Goal: Transaction & Acquisition: Purchase product/service

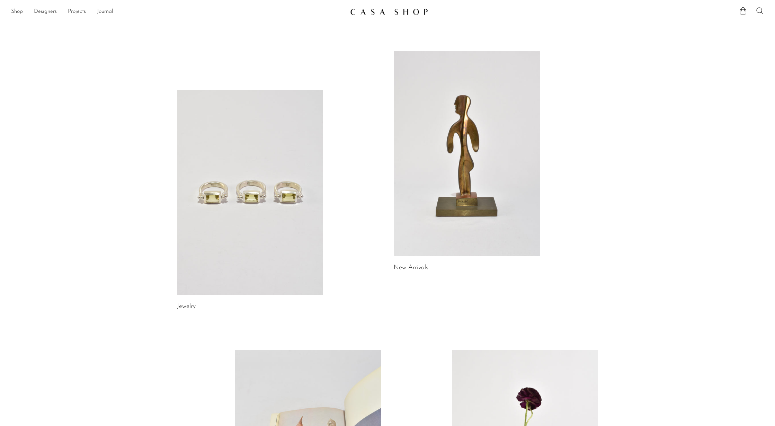
click at [14, 12] on link "Shop" at bounding box center [17, 11] width 12 height 9
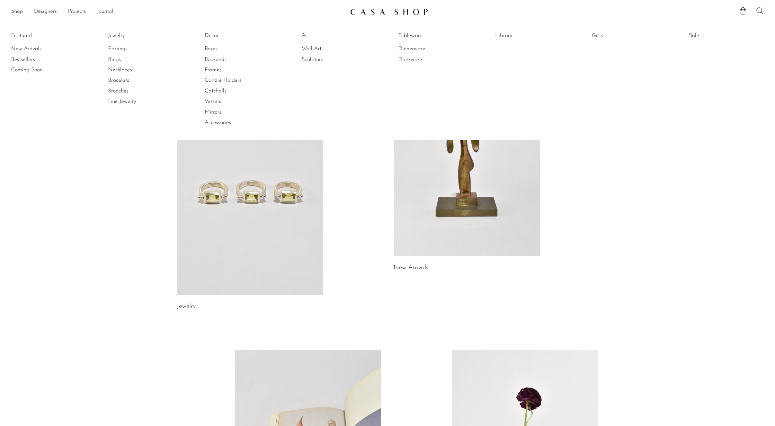
click at [303, 37] on link "Art" at bounding box center [328, 36] width 52 height 8
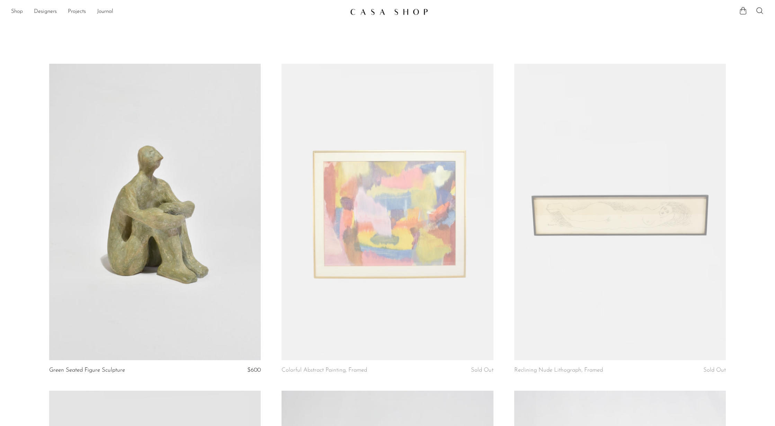
click at [15, 11] on link "Shop" at bounding box center [17, 11] width 12 height 9
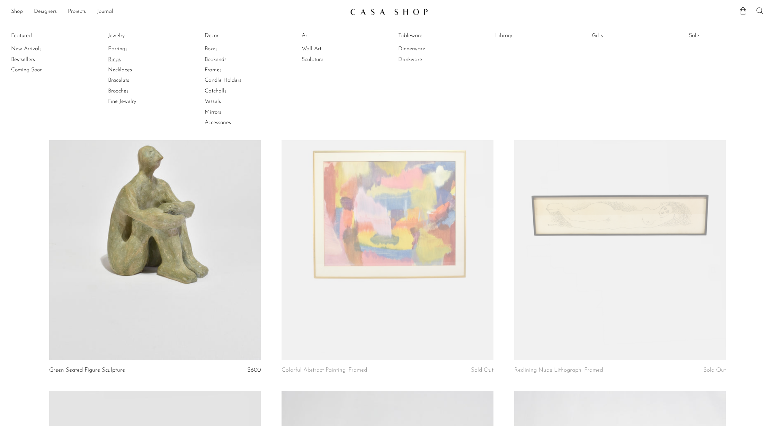
click at [116, 62] on link "Rings" at bounding box center [134, 60] width 52 height 8
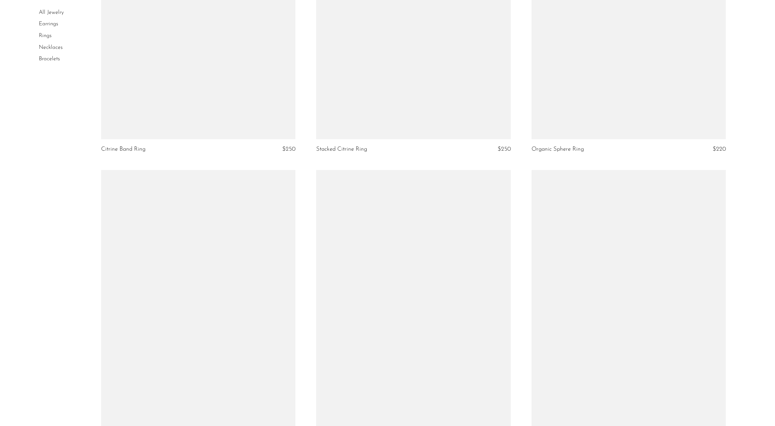
scroll to position [2531, 0]
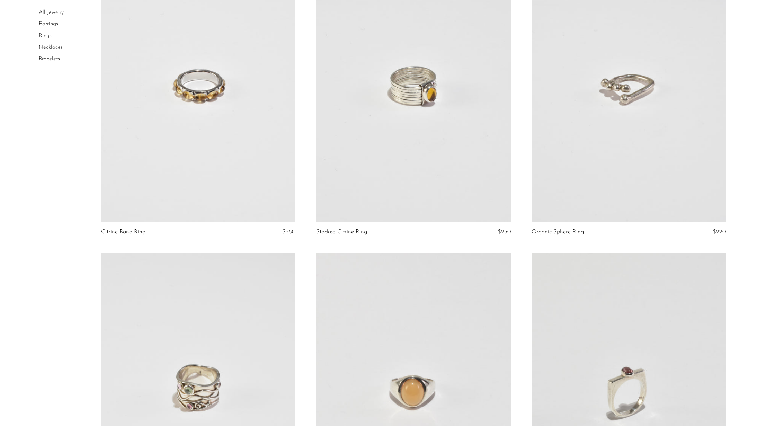
click at [440, 222] on link at bounding box center [413, 86] width 194 height 272
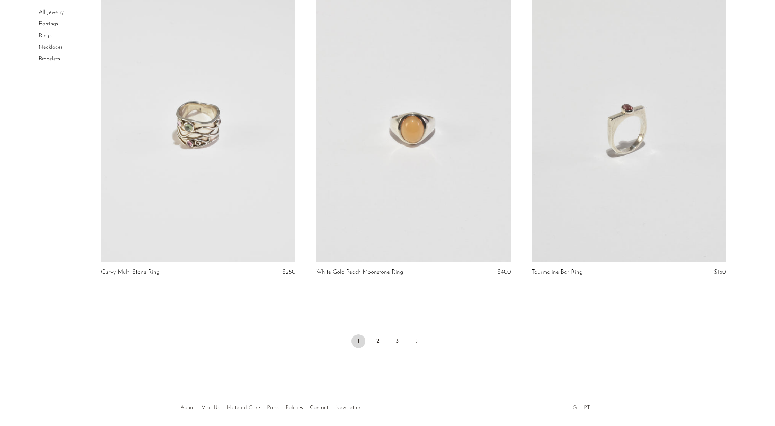
scroll to position [2826, 0]
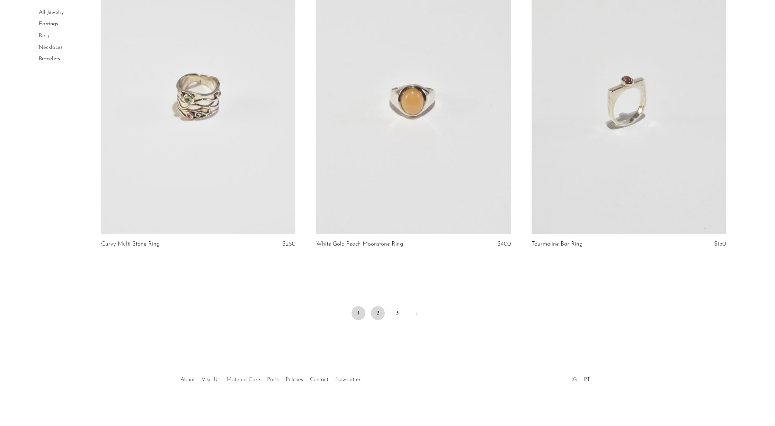
click at [381, 309] on link "2" at bounding box center [378, 313] width 14 height 14
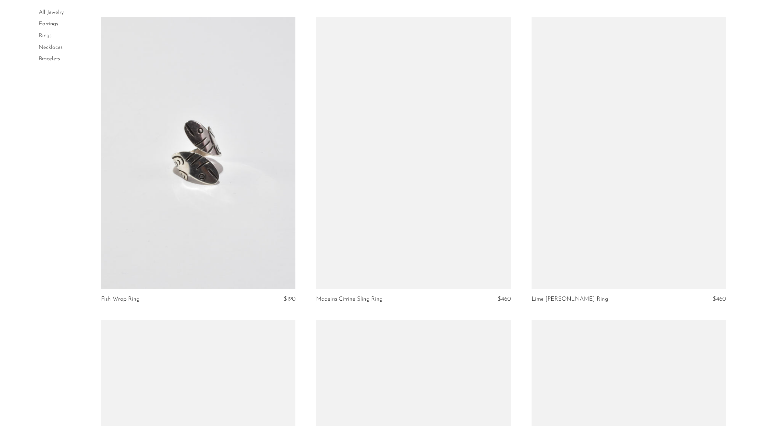
scroll to position [1342, 0]
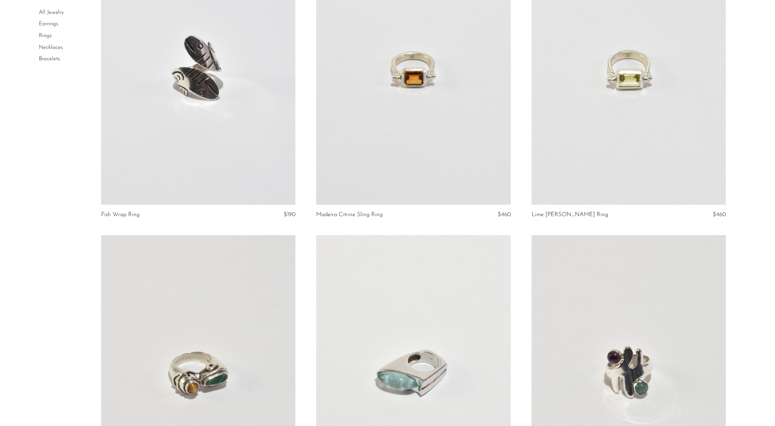
click at [200, 179] on link at bounding box center [198, 68] width 194 height 272
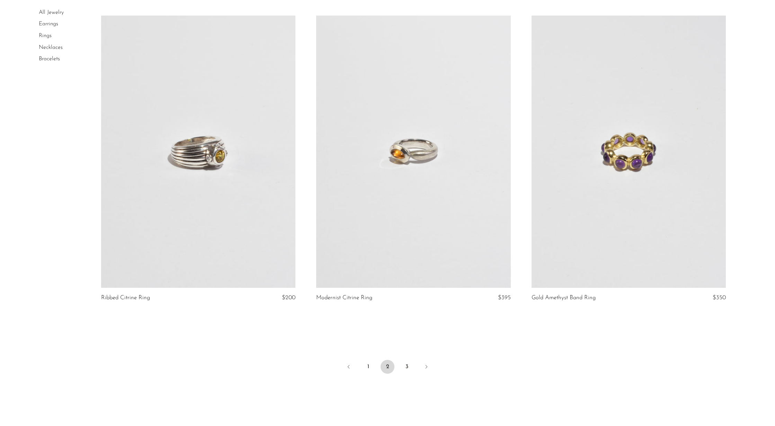
scroll to position [3129, 0]
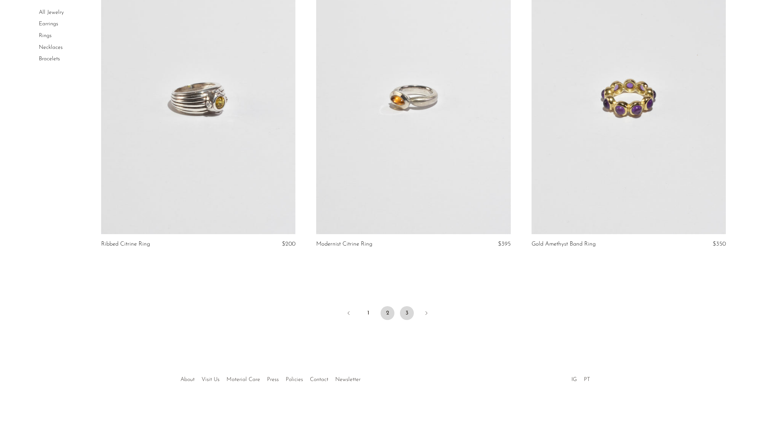
click at [407, 314] on link "3" at bounding box center [407, 313] width 14 height 14
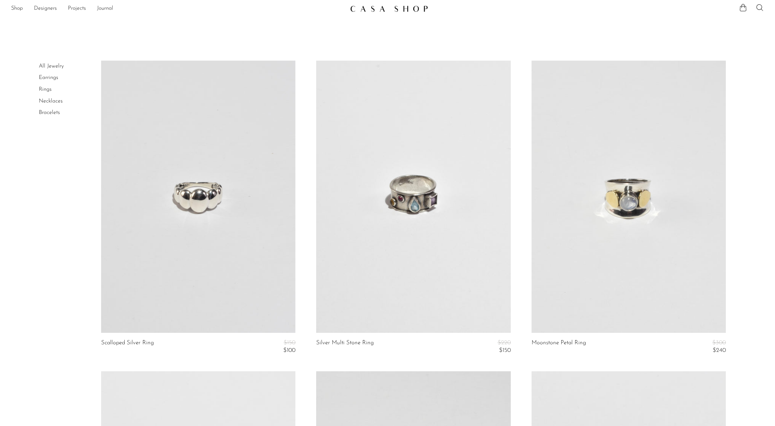
scroll to position [3, 0]
click at [47, 89] on link "Rings" at bounding box center [45, 89] width 13 height 6
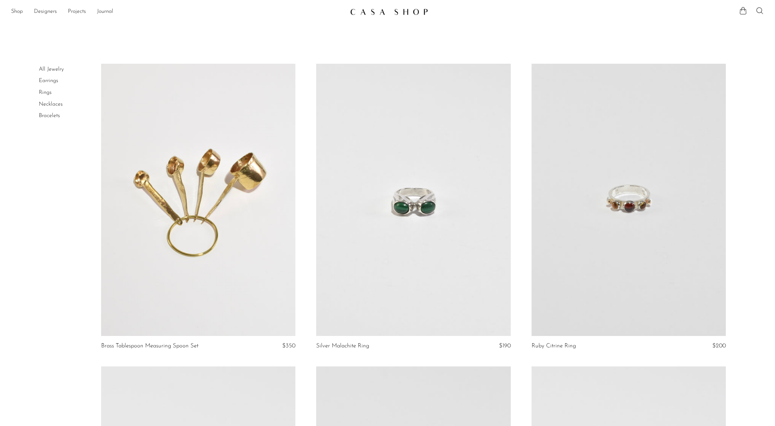
click at [49, 102] on link "Necklaces" at bounding box center [51, 104] width 24 height 6
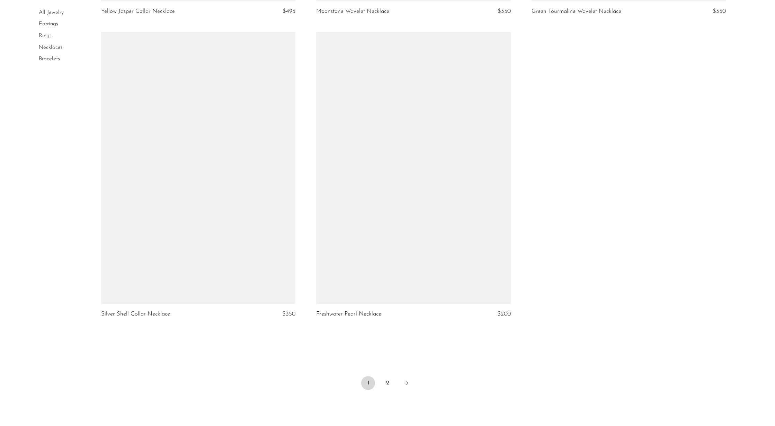
scroll to position [3109, 0]
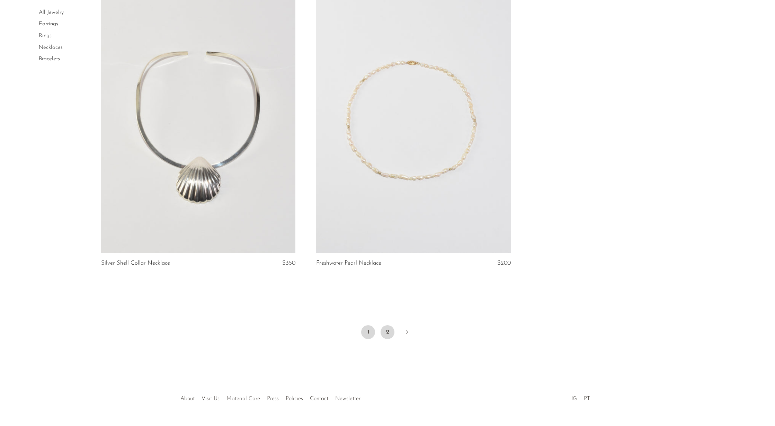
click at [390, 326] on link "2" at bounding box center [387, 332] width 14 height 14
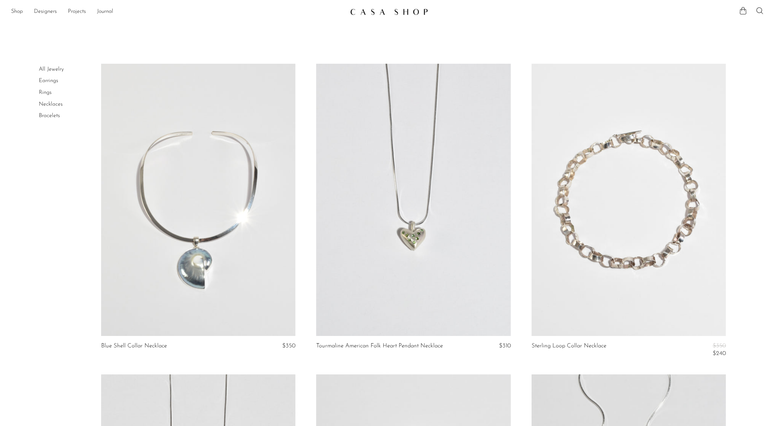
click at [54, 83] on link "Earrings" at bounding box center [48, 81] width 19 height 6
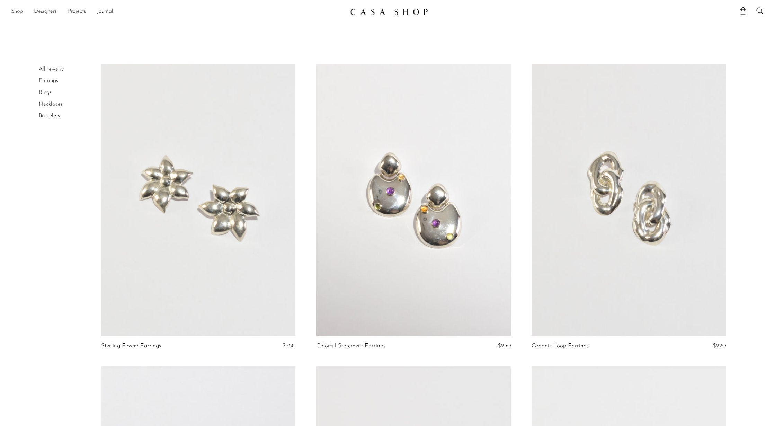
click at [12, 10] on link "Shop" at bounding box center [17, 11] width 12 height 9
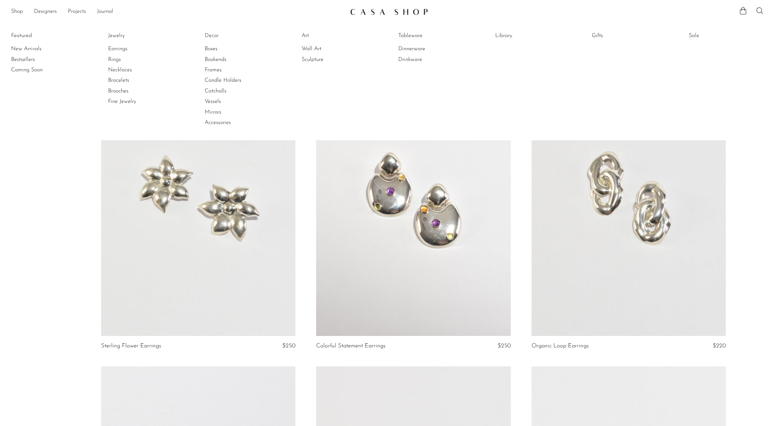
click at [82, 35] on li "Featured New Arrivals Bestsellers Coming Soon" at bounding box center [48, 79] width 75 height 100
click at [219, 92] on link "Catchalls" at bounding box center [231, 91] width 52 height 8
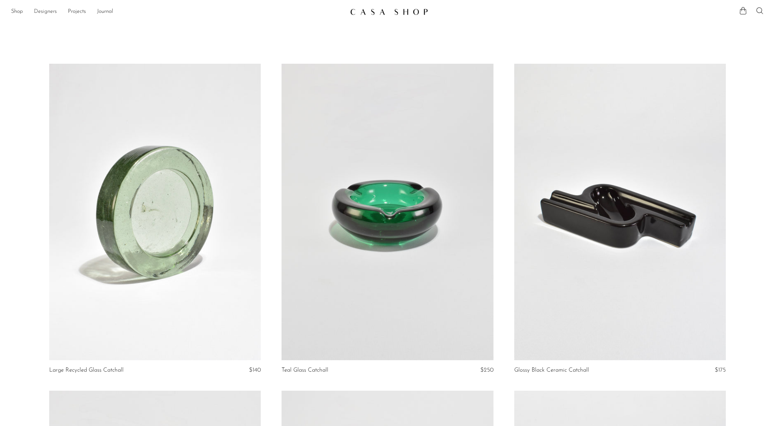
click at [56, 12] on link "Designers" at bounding box center [45, 11] width 23 height 9
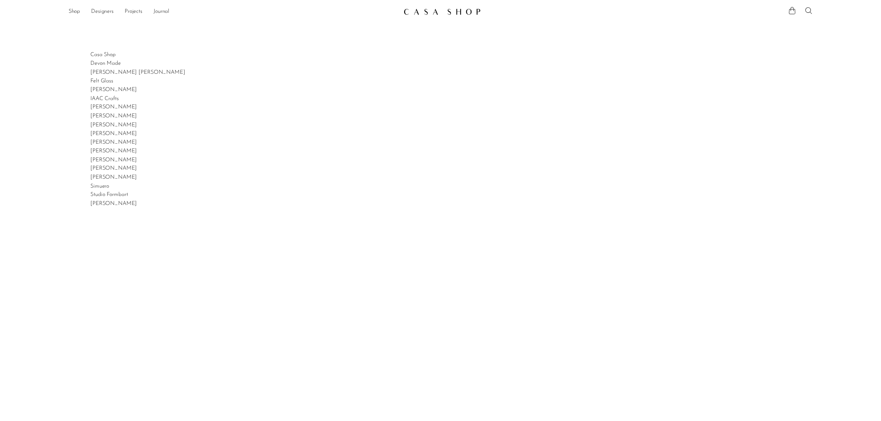
scroll to position [3, 0]
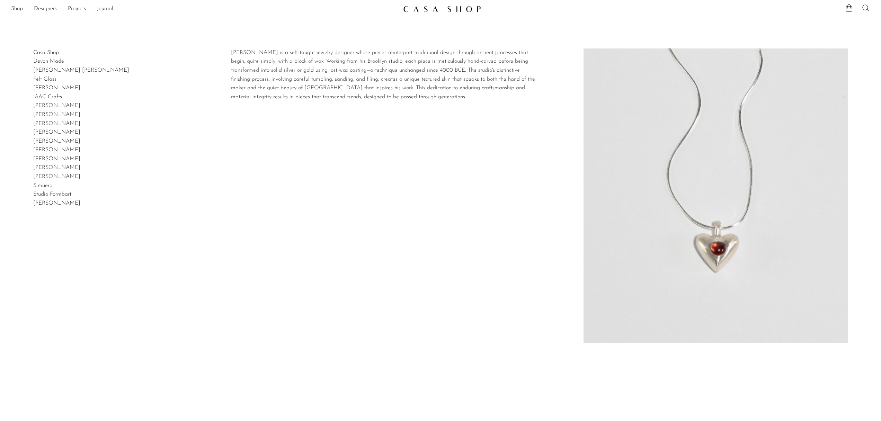
click at [63, 71] on link "[PERSON_NAME] [PERSON_NAME]" at bounding box center [81, 71] width 96 height 6
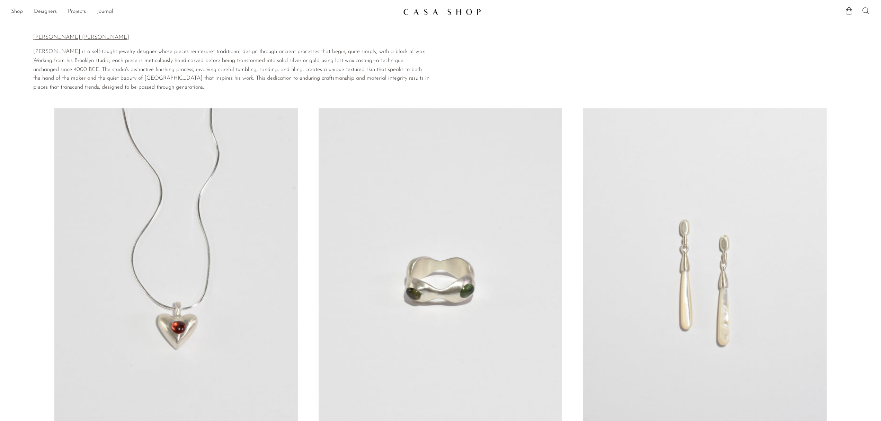
click at [21, 12] on link "Shop" at bounding box center [17, 11] width 12 height 9
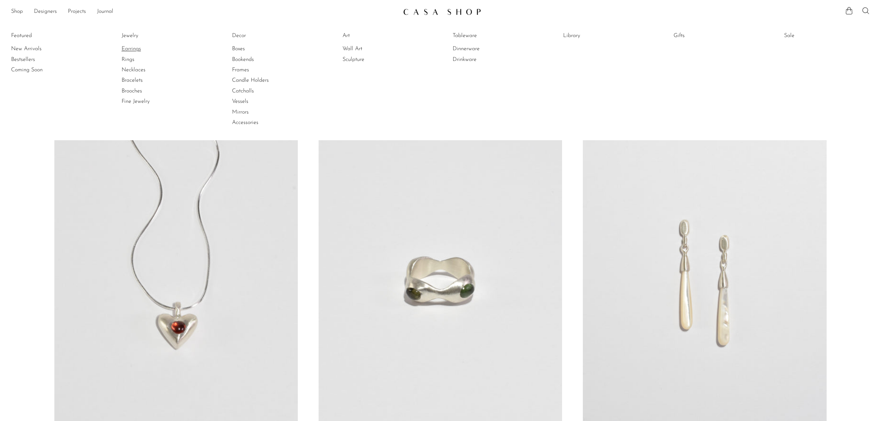
click at [127, 47] on link "Earrings" at bounding box center [148, 49] width 52 height 8
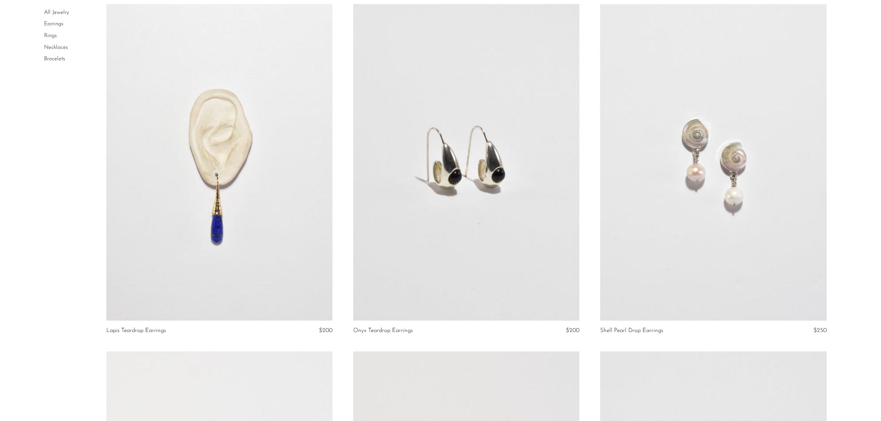
scroll to position [1796, 0]
click at [526, 194] on link at bounding box center [466, 161] width 226 height 316
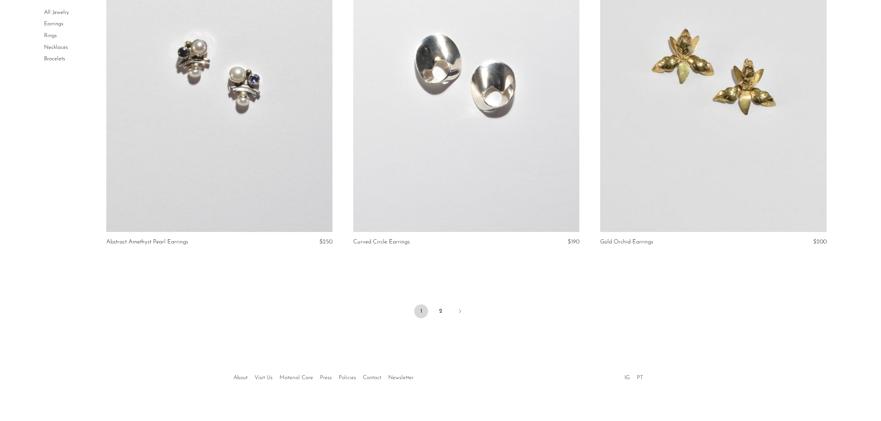
scroll to position [3970, 0]
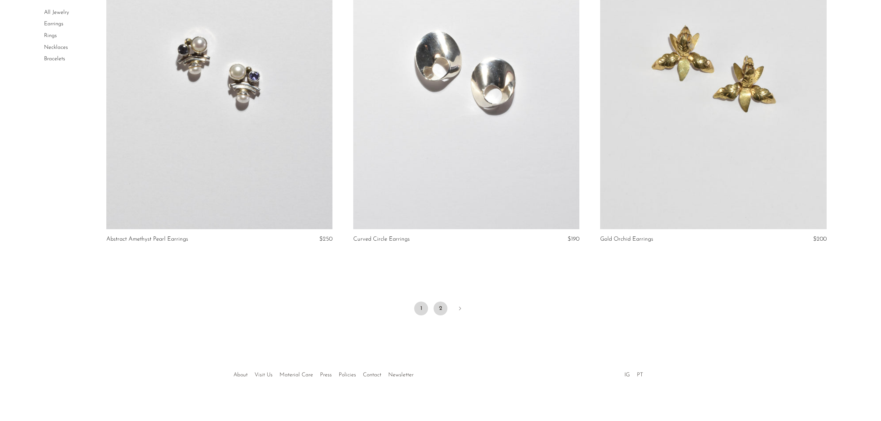
click at [437, 309] on link "2" at bounding box center [440, 309] width 14 height 14
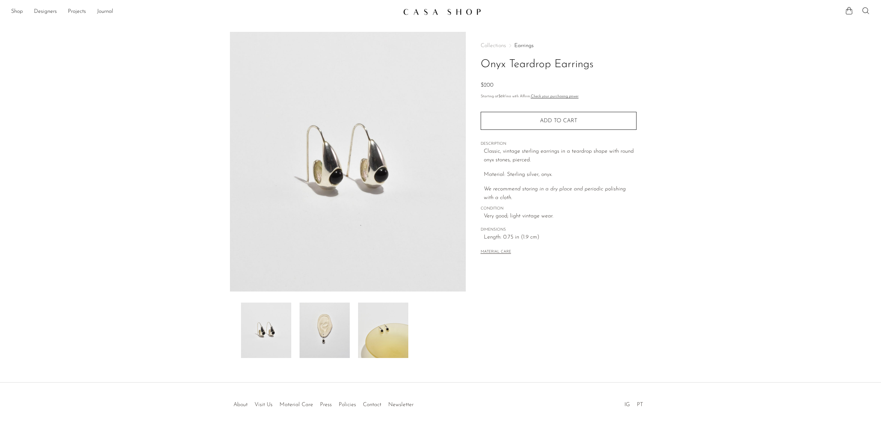
click at [345, 335] on img at bounding box center [324, 330] width 50 height 55
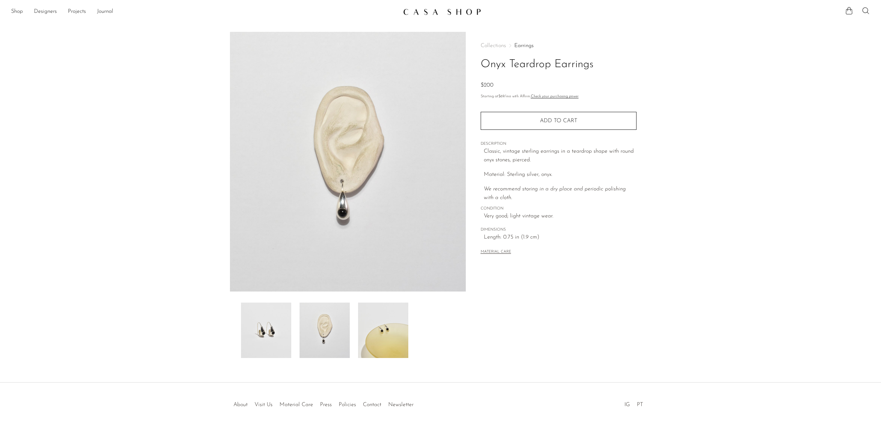
click at [379, 341] on img at bounding box center [383, 330] width 50 height 55
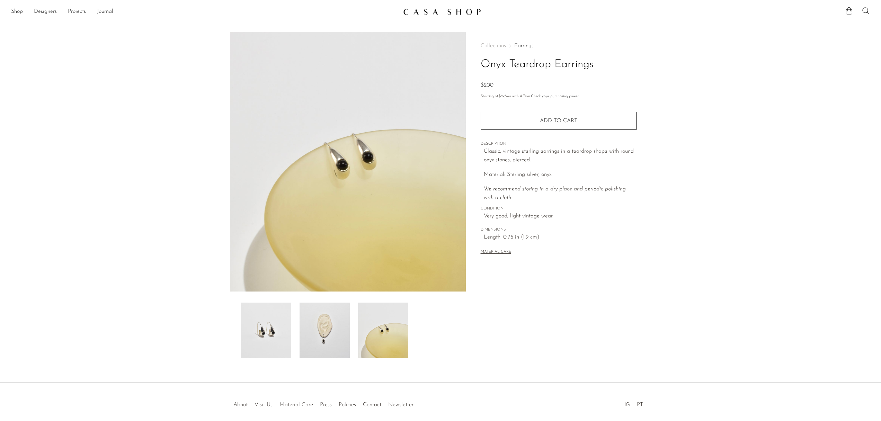
click at [331, 342] on img at bounding box center [324, 330] width 50 height 55
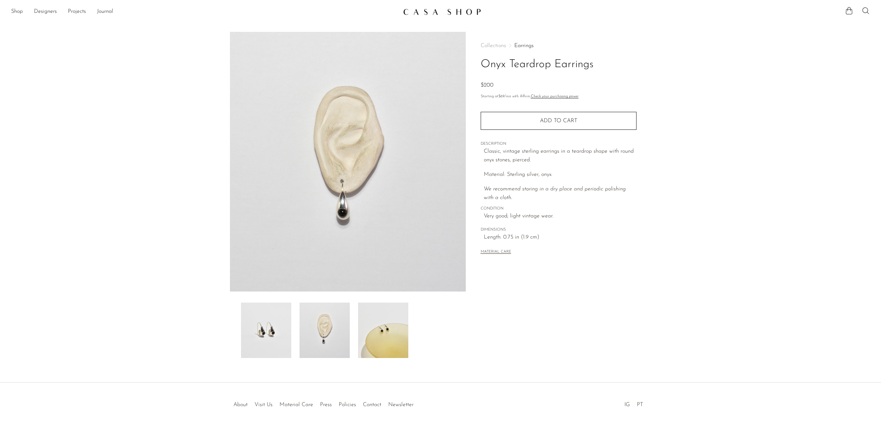
click at [294, 338] on div at bounding box center [348, 330] width 214 height 55
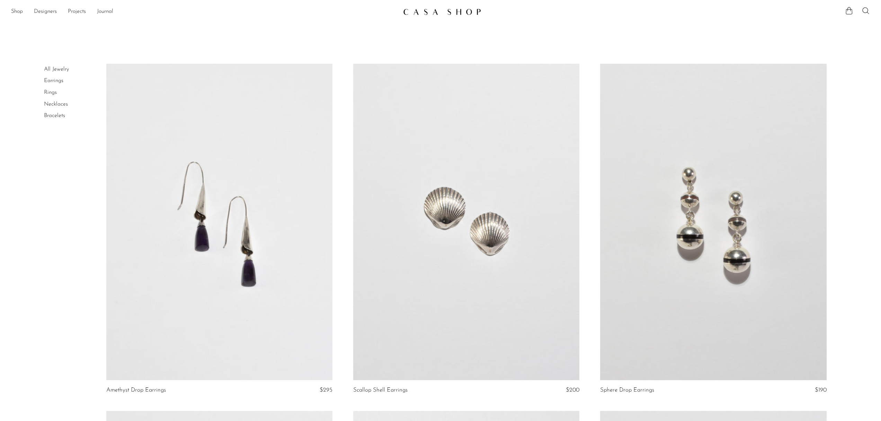
click at [278, 233] on link at bounding box center [219, 222] width 226 height 316
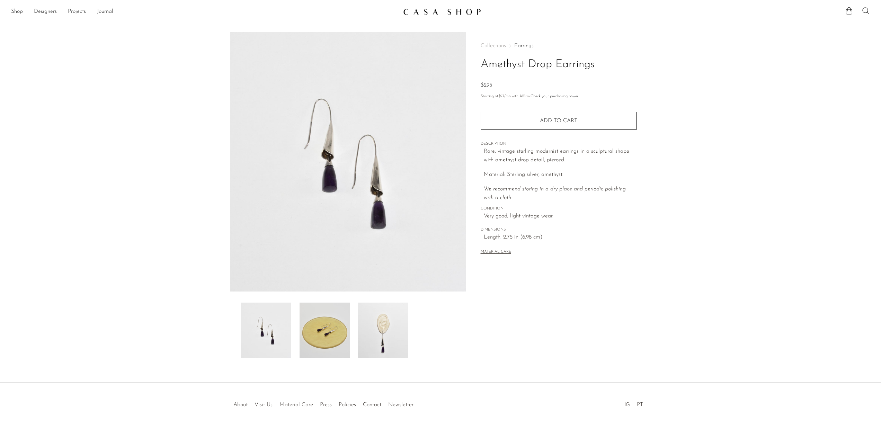
click at [385, 331] on img at bounding box center [383, 330] width 50 height 55
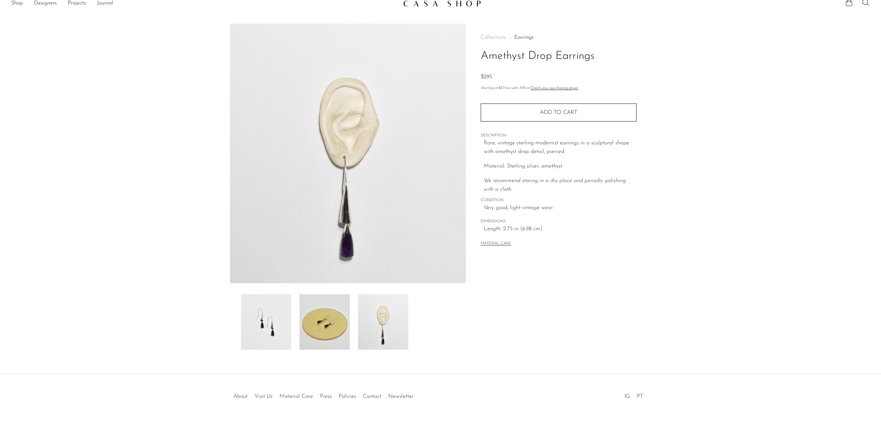
scroll to position [9, 0]
